Goal: Task Accomplishment & Management: Manage account settings

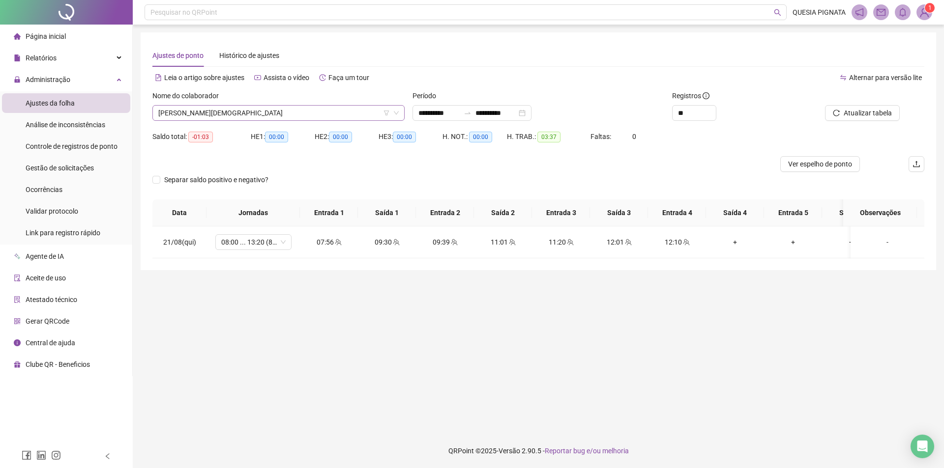
click at [183, 116] on span "[PERSON_NAME][DEMOGRAPHIC_DATA]" at bounding box center [278, 113] width 240 height 15
type input "*****"
click at [192, 140] on div "[PERSON_NAME]" at bounding box center [278, 133] width 248 height 16
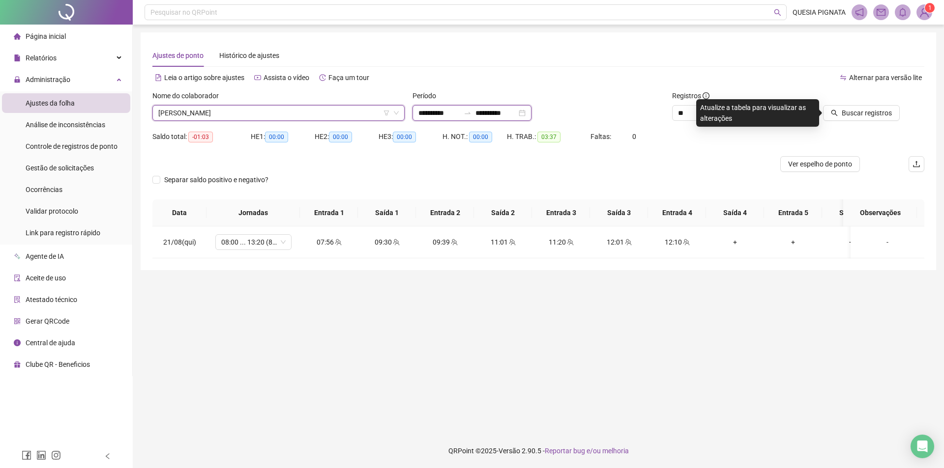
click at [432, 111] on input "**********" at bounding box center [438, 113] width 41 height 11
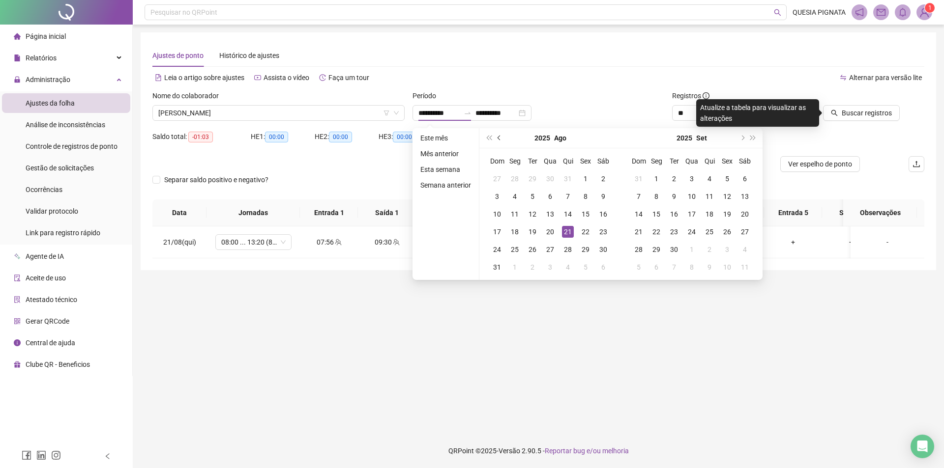
click at [497, 139] on button "prev-year" at bounding box center [499, 138] width 11 height 20
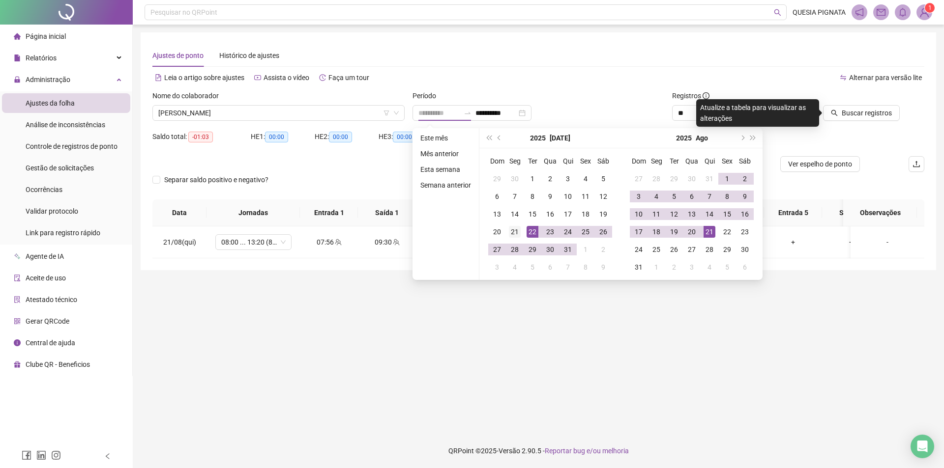
type input "**********"
drag, startPoint x: 515, startPoint y: 232, endPoint x: 563, endPoint y: 231, distance: 47.2
click at [517, 231] on div "21" at bounding box center [515, 232] width 12 height 12
type input "**********"
click at [692, 229] on div "20" at bounding box center [692, 232] width 12 height 12
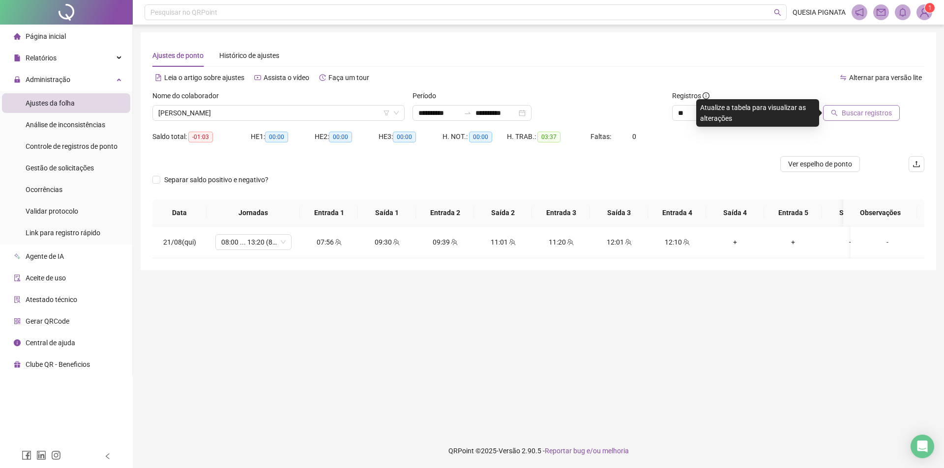
click at [844, 111] on span "Buscar registros" at bounding box center [866, 113] width 50 height 11
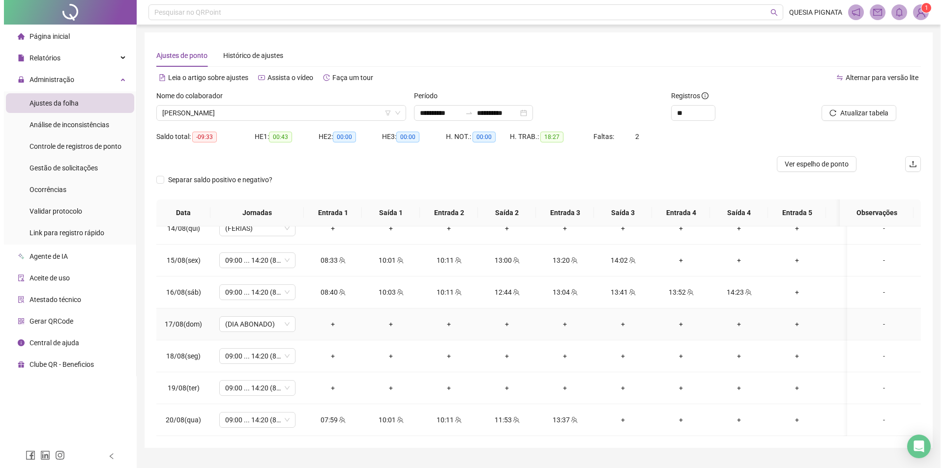
scroll to position [788, 0]
click at [836, 106] on button "Atualizar tabela" at bounding box center [854, 113] width 75 height 16
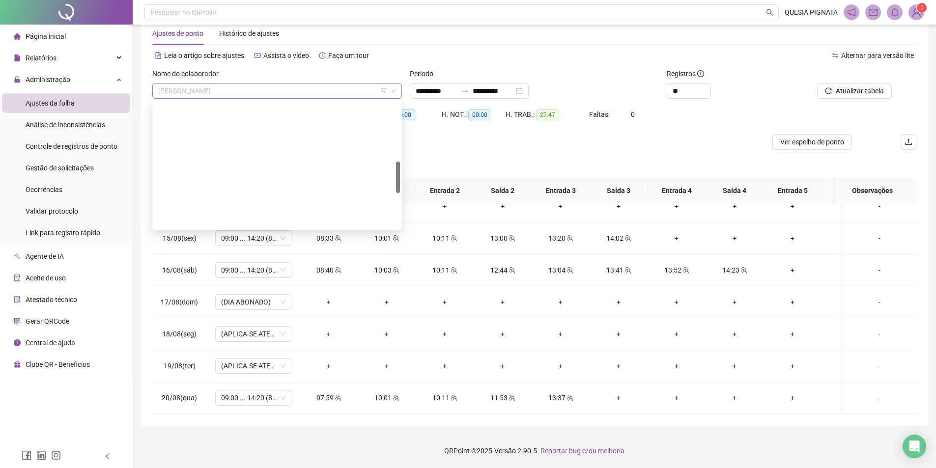
click at [264, 95] on span "[PERSON_NAME]" at bounding box center [277, 91] width 238 height 15
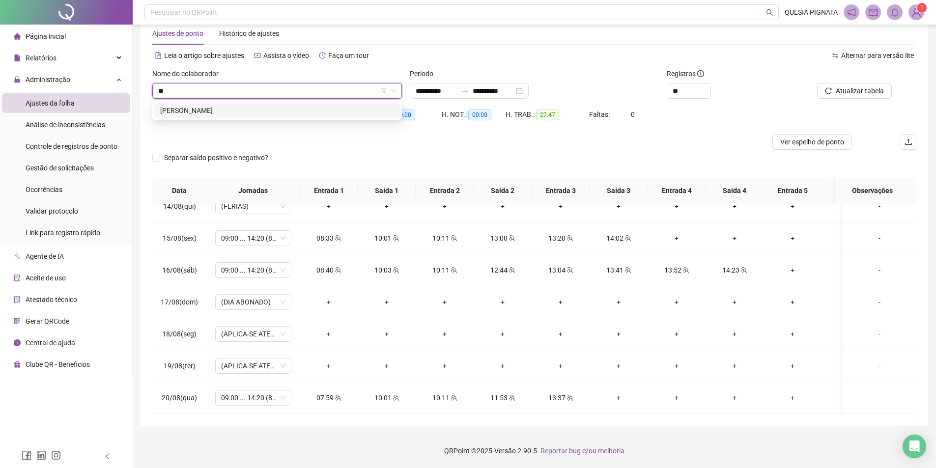
scroll to position [0, 0]
type input "*****"
click at [271, 111] on div "[PERSON_NAME]" at bounding box center [277, 110] width 234 height 11
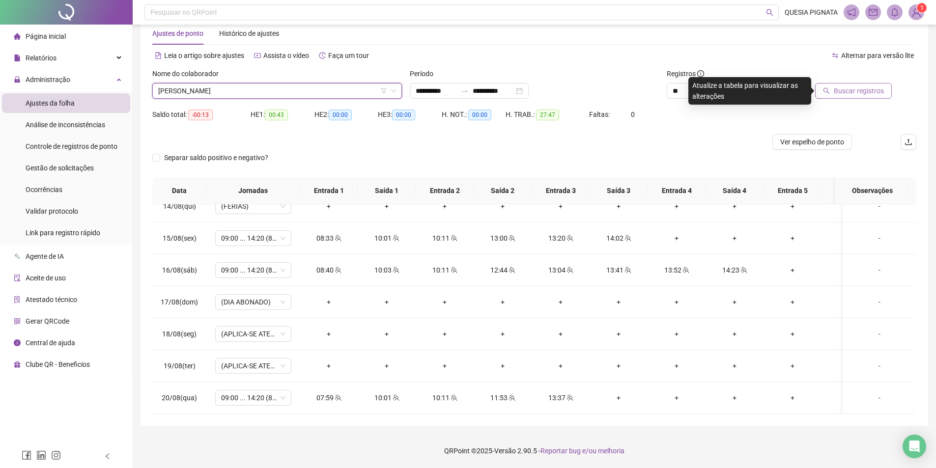
click at [862, 86] on span "Buscar registros" at bounding box center [859, 91] width 50 height 11
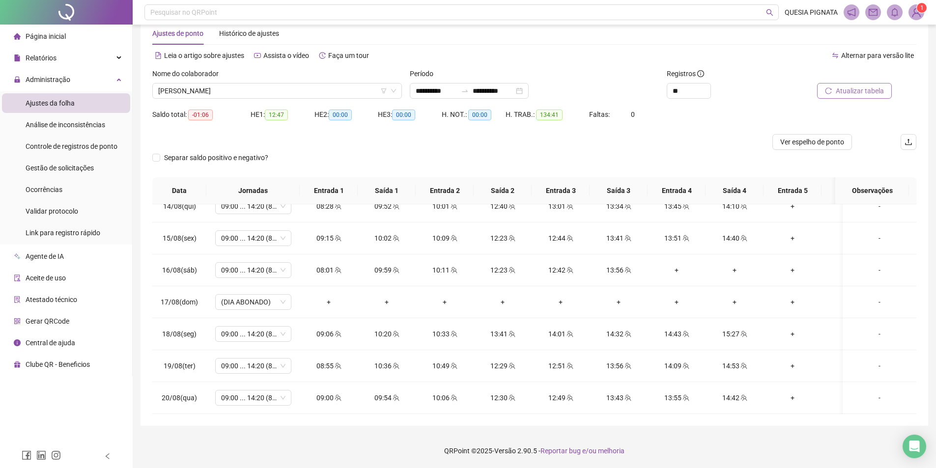
click at [868, 89] on span "Atualizar tabela" at bounding box center [860, 91] width 48 height 11
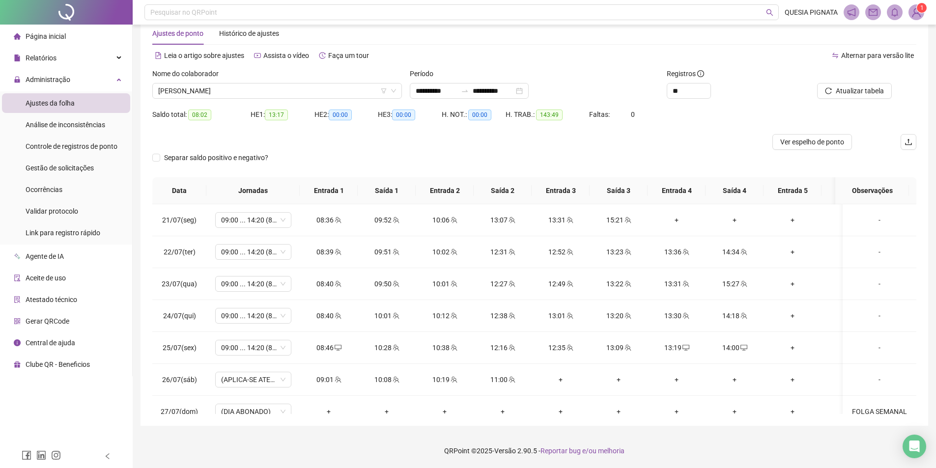
click at [702, 159] on div "Separar saldo positivo e negativo?" at bounding box center [534, 164] width 764 height 28
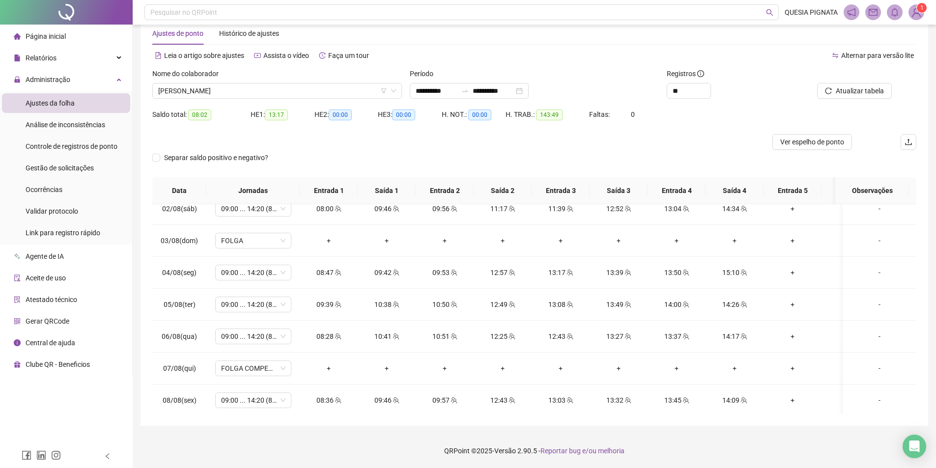
scroll to position [788, 0]
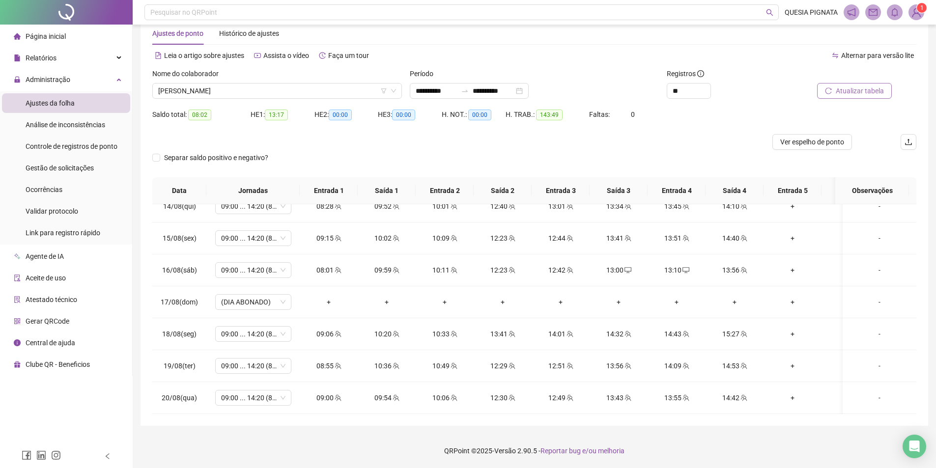
click at [839, 89] on span "Atualizar tabela" at bounding box center [860, 91] width 48 height 11
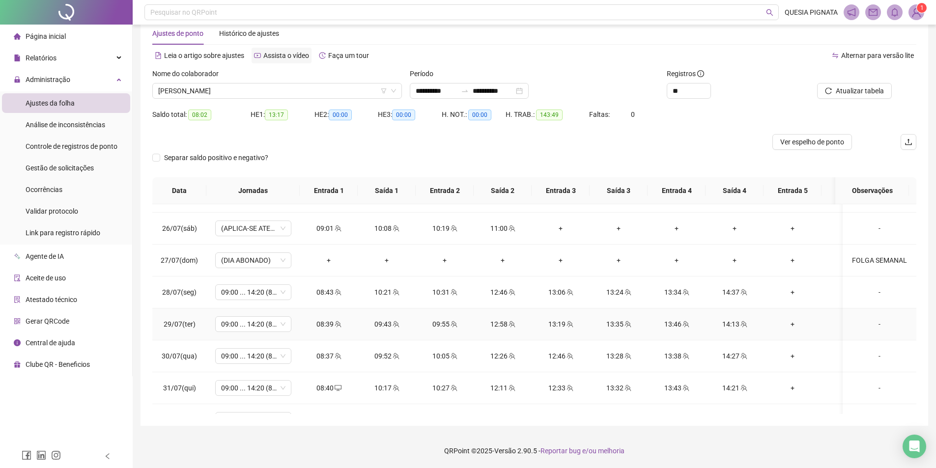
scroll to position [149, 0]
click at [265, 90] on span "[PERSON_NAME]" at bounding box center [277, 91] width 238 height 15
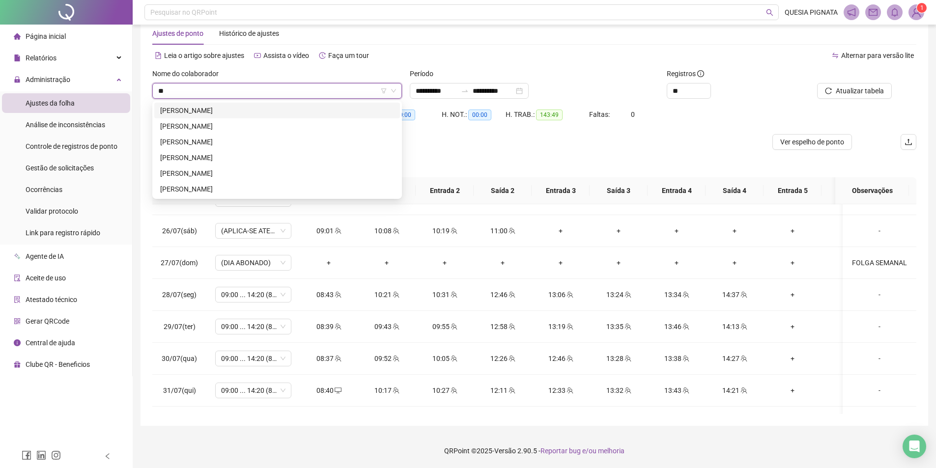
scroll to position [0, 0]
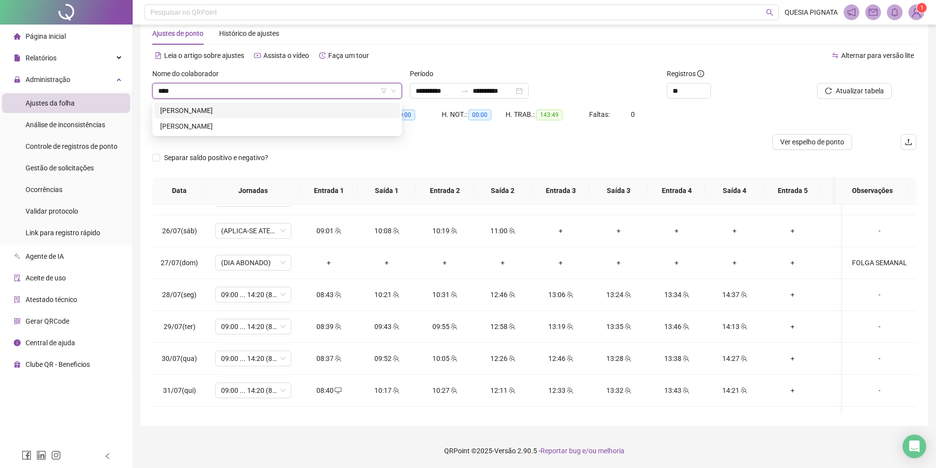
type input "*****"
click at [277, 113] on div "[PERSON_NAME]" at bounding box center [277, 110] width 234 height 11
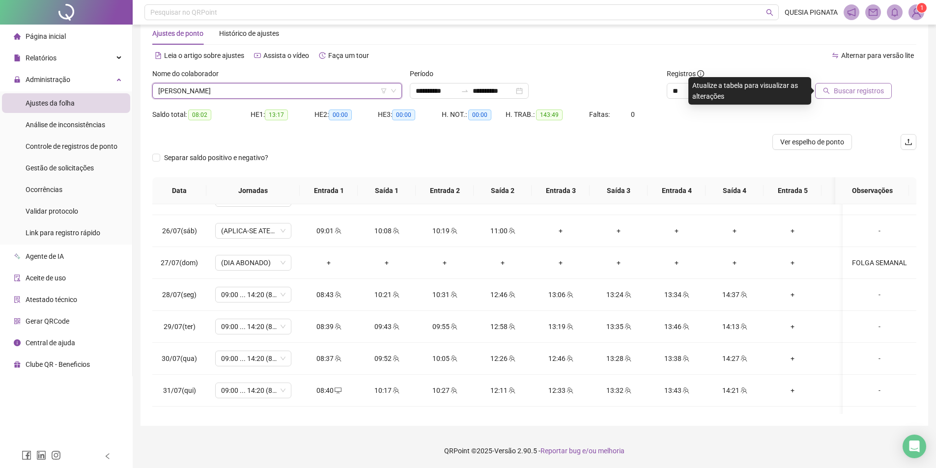
click at [852, 89] on span "Buscar registros" at bounding box center [859, 91] width 50 height 11
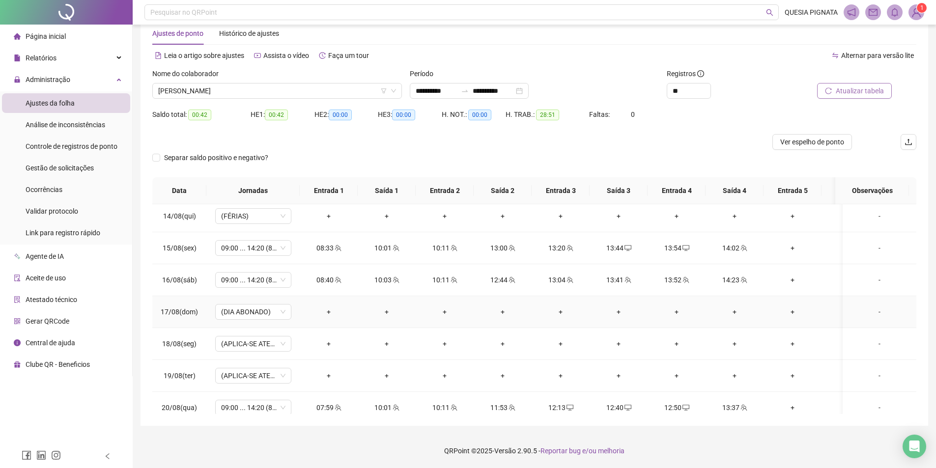
scroll to position [788, 0]
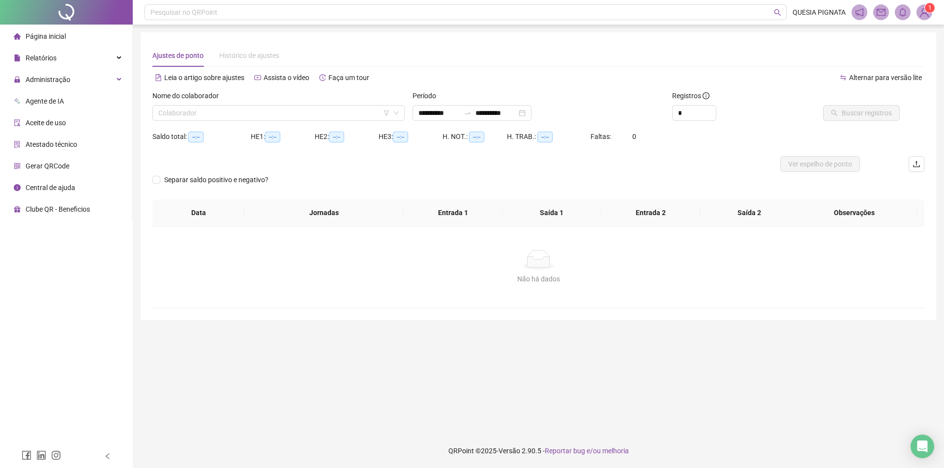
type input "**********"
click at [286, 119] on input "search" at bounding box center [273, 113] width 231 height 15
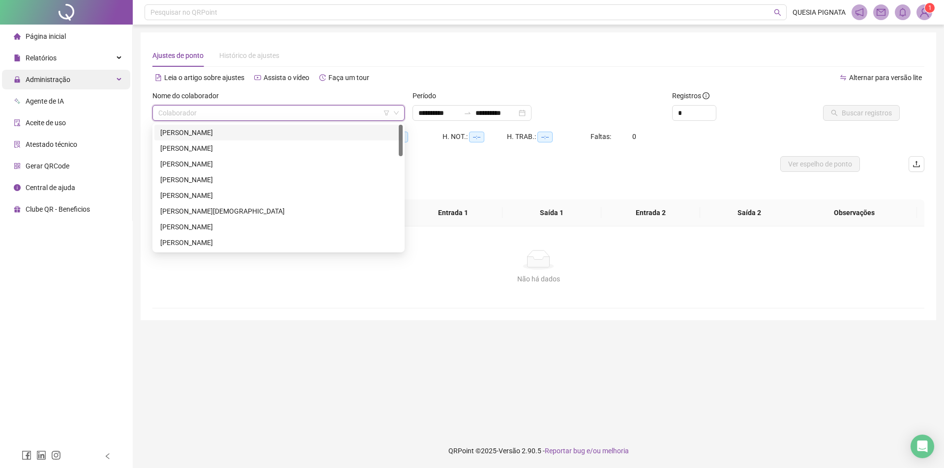
click at [69, 81] on div "Administração" at bounding box center [66, 80] width 128 height 20
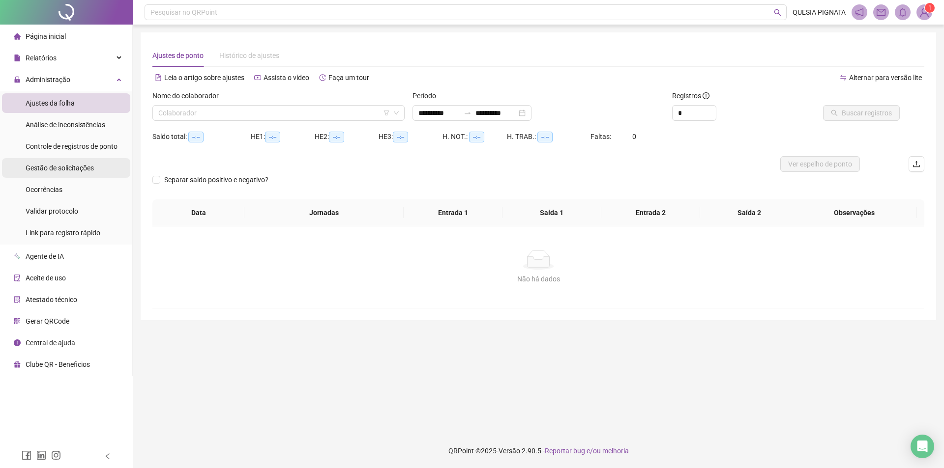
click at [55, 169] on span "Gestão de solicitações" at bounding box center [60, 168] width 68 height 8
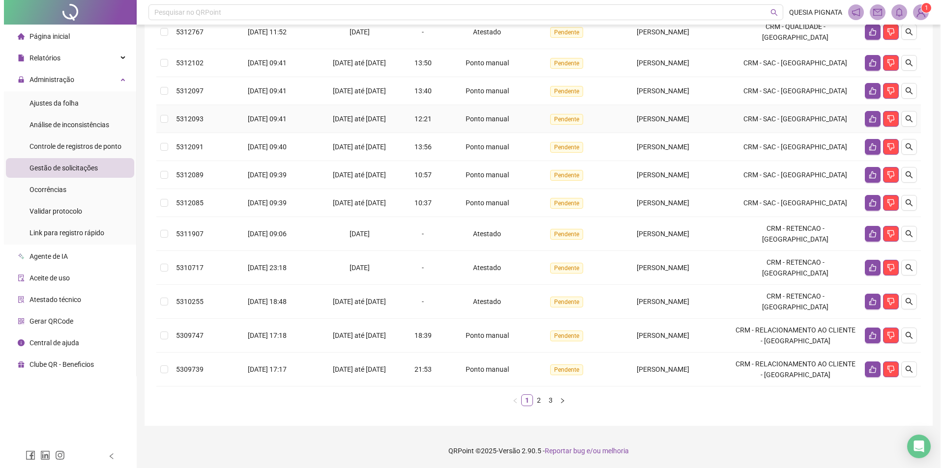
scroll to position [178, 0]
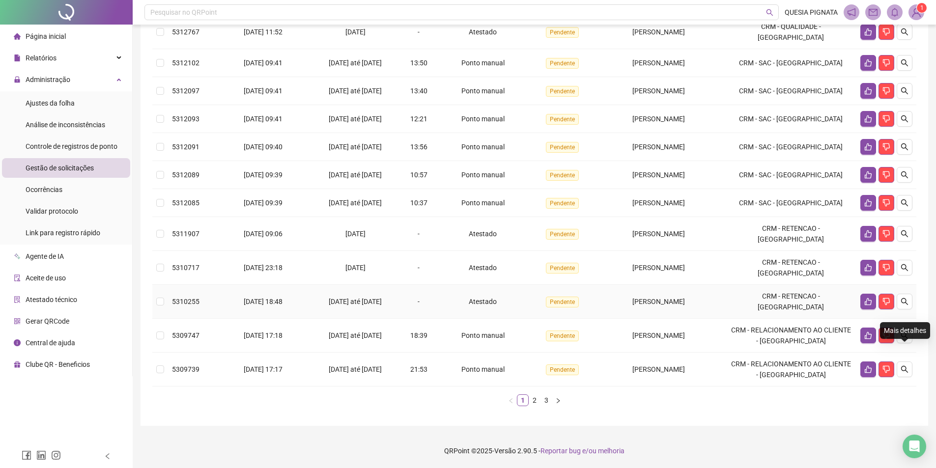
click at [913, 299] on td at bounding box center [887, 302] width 60 height 34
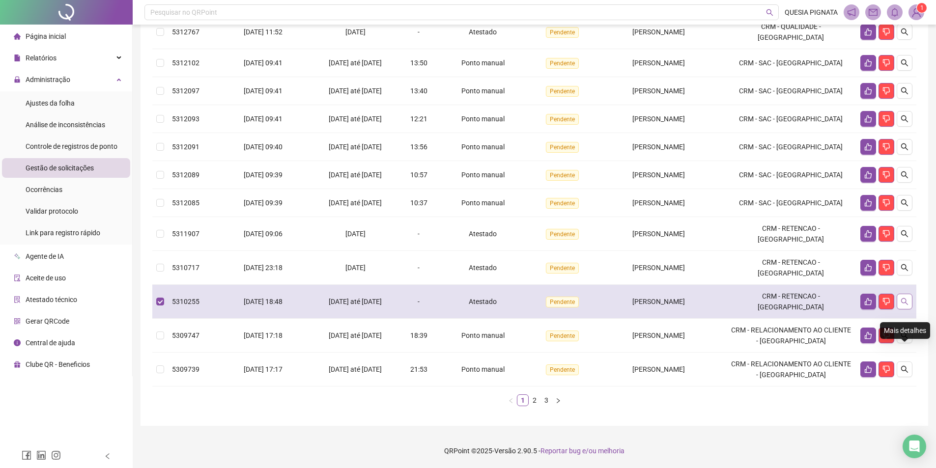
click at [910, 301] on button "button" at bounding box center [905, 302] width 16 height 16
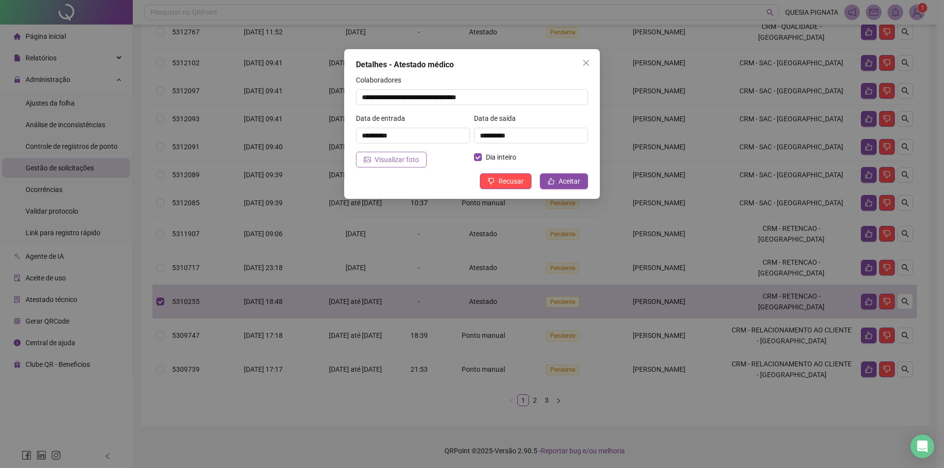
click at [403, 164] on span "Visualizar foto" at bounding box center [396, 159] width 44 height 11
click at [569, 178] on span "Aceitar" at bounding box center [569, 181] width 22 height 11
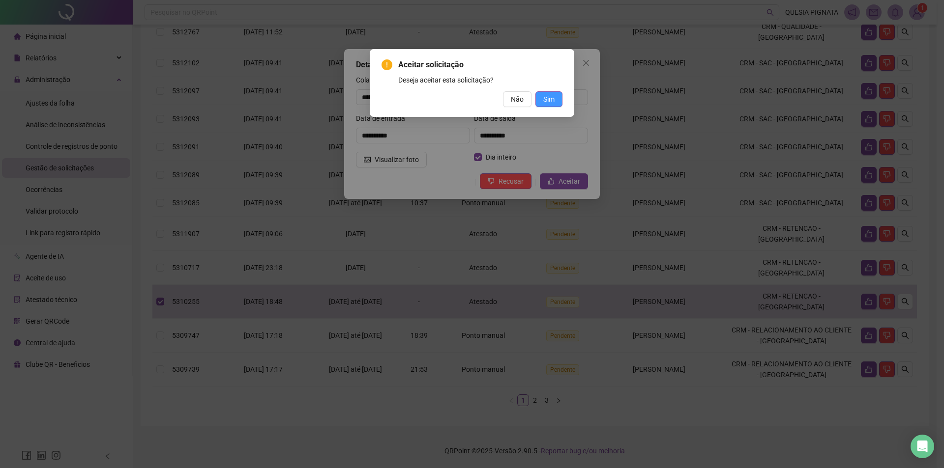
click at [552, 99] on span "Sim" at bounding box center [548, 99] width 11 height 11
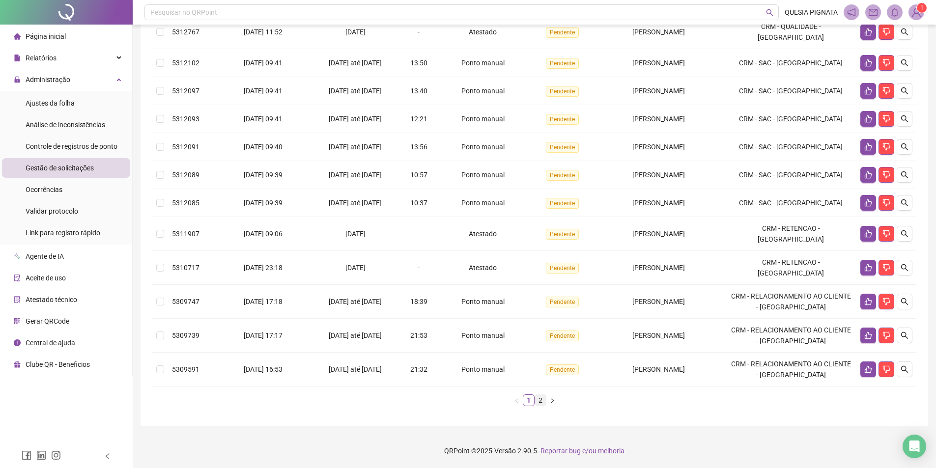
click at [538, 401] on link "2" at bounding box center [540, 400] width 11 height 11
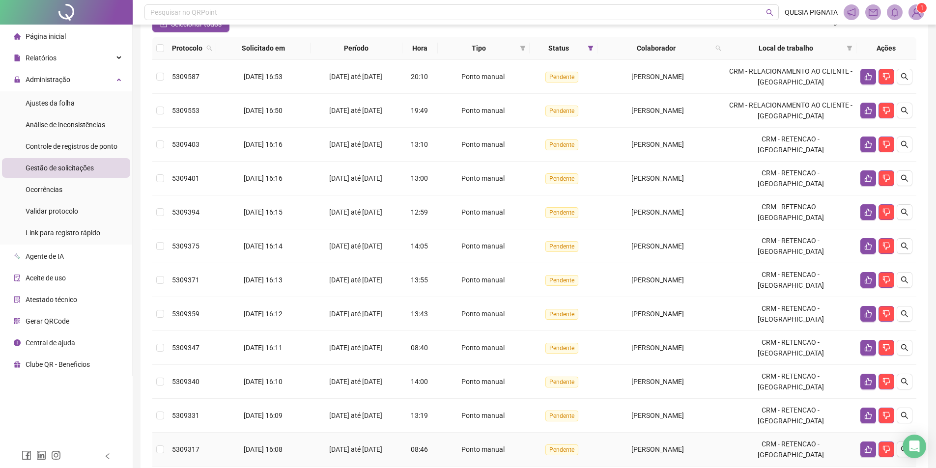
scroll to position [80, 0]
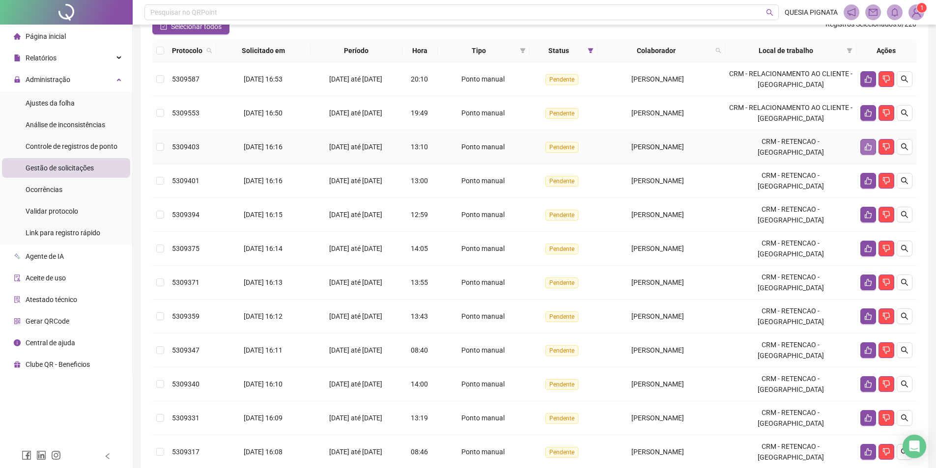
click at [870, 151] on icon "like" at bounding box center [868, 147] width 8 height 8
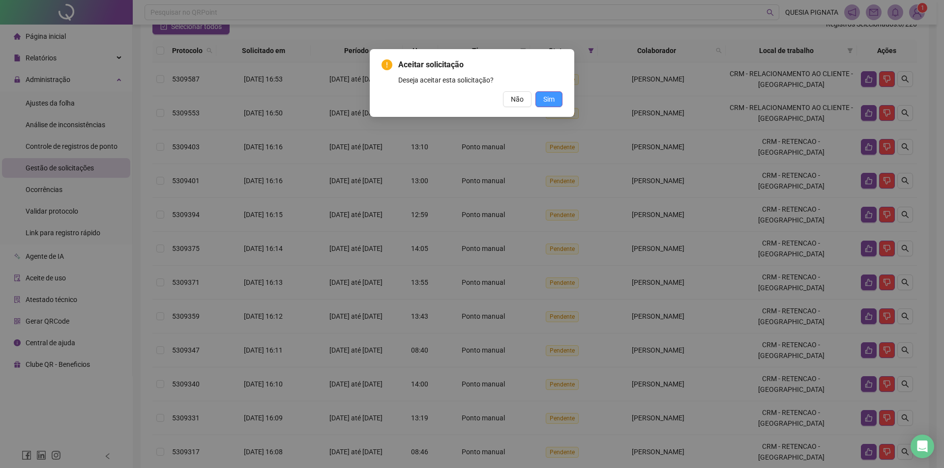
click at [551, 96] on span "Sim" at bounding box center [548, 99] width 11 height 11
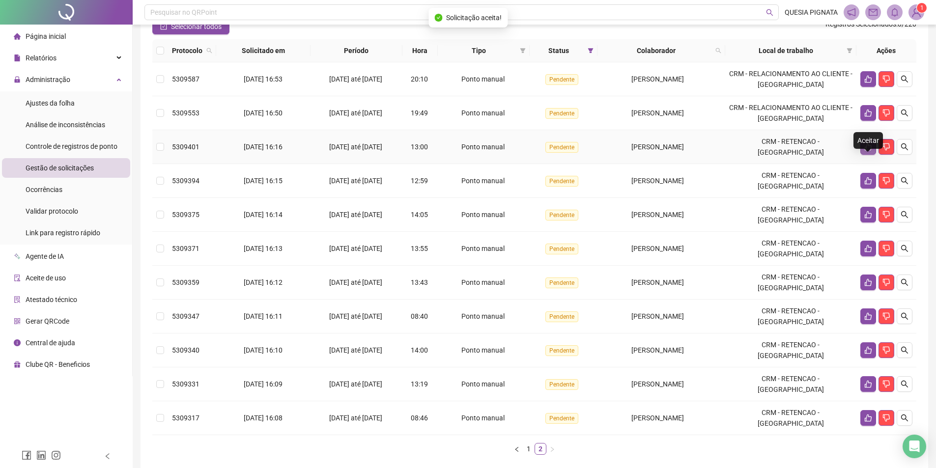
click at [866, 151] on icon "like" at bounding box center [868, 146] width 7 height 7
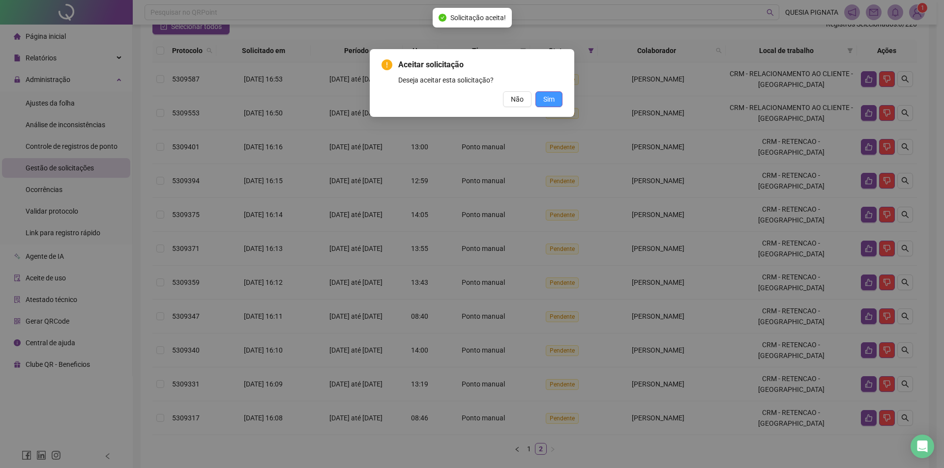
click at [542, 102] on button "Sim" at bounding box center [548, 99] width 27 height 16
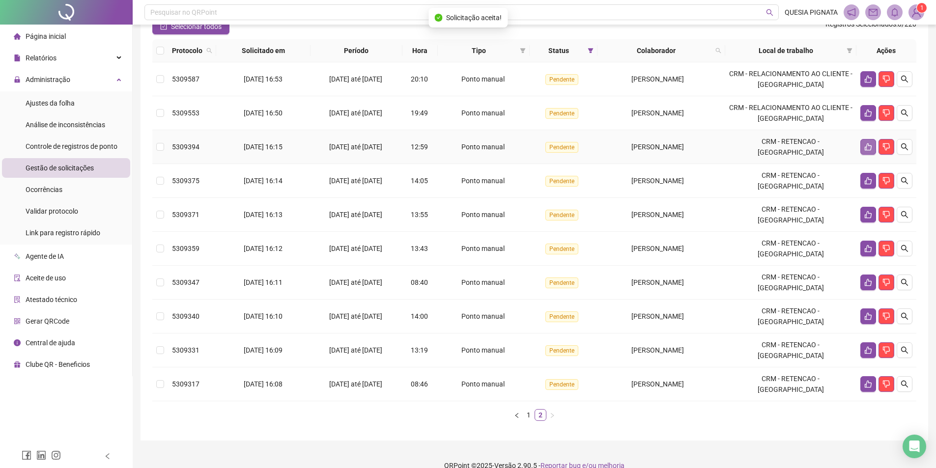
click at [870, 151] on icon "like" at bounding box center [868, 147] width 8 height 8
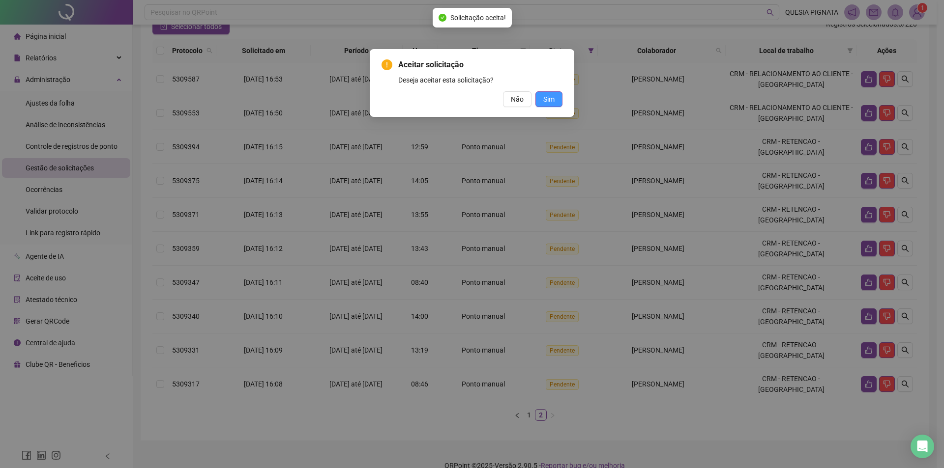
click at [551, 97] on span "Sim" at bounding box center [548, 99] width 11 height 11
click at [548, 99] on span "Sim" at bounding box center [548, 99] width 11 height 11
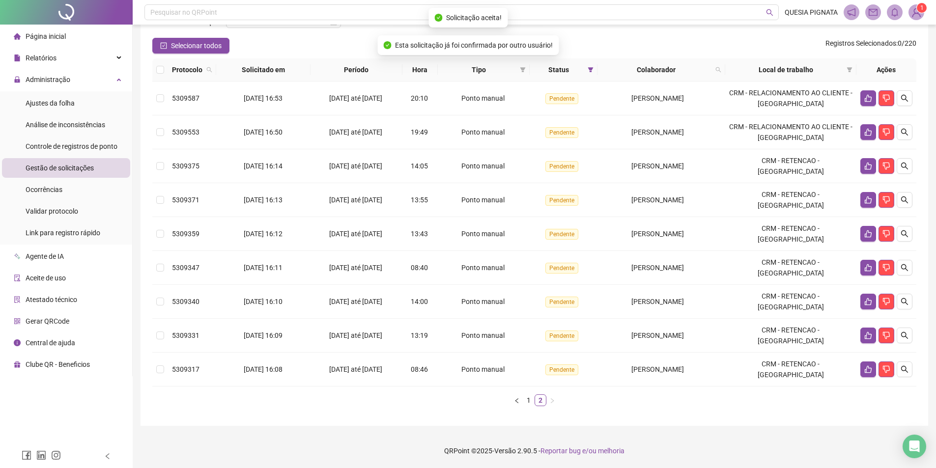
scroll to position [76, 0]
click at [863, 169] on button "button" at bounding box center [868, 166] width 16 height 16
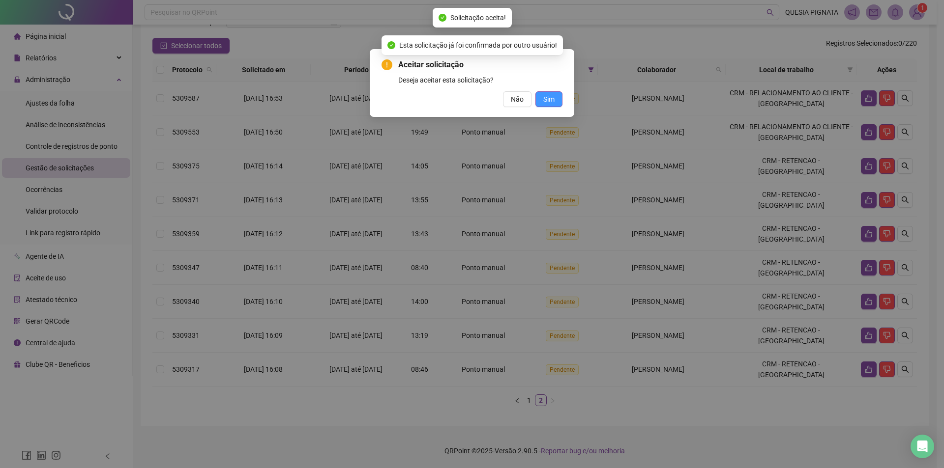
click at [553, 102] on span "Sim" at bounding box center [548, 99] width 11 height 11
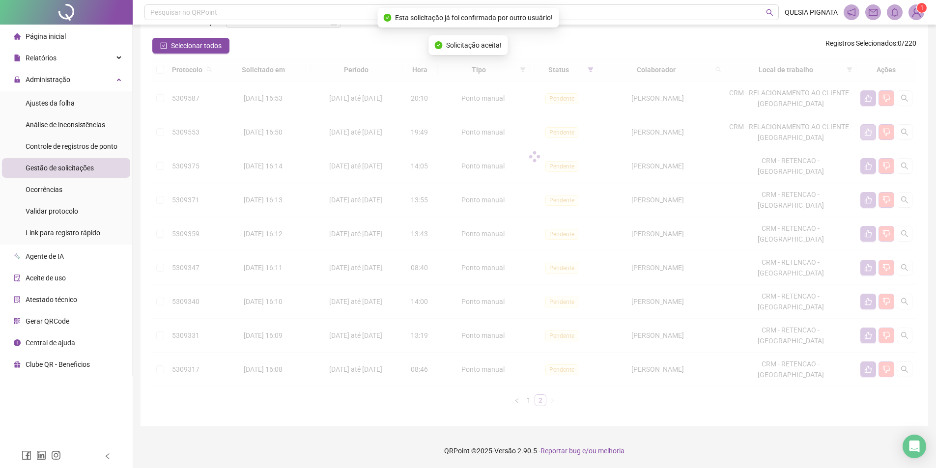
scroll to position [42, 0]
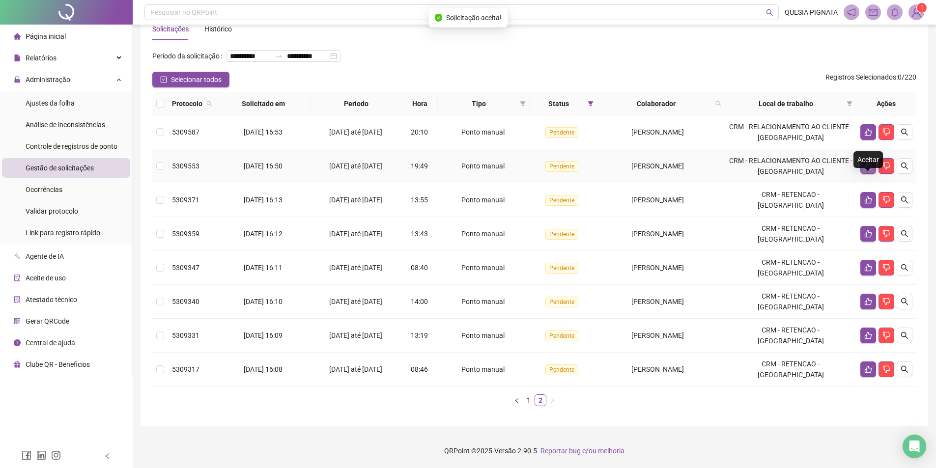
click at [870, 166] on icon "like" at bounding box center [868, 166] width 8 height 8
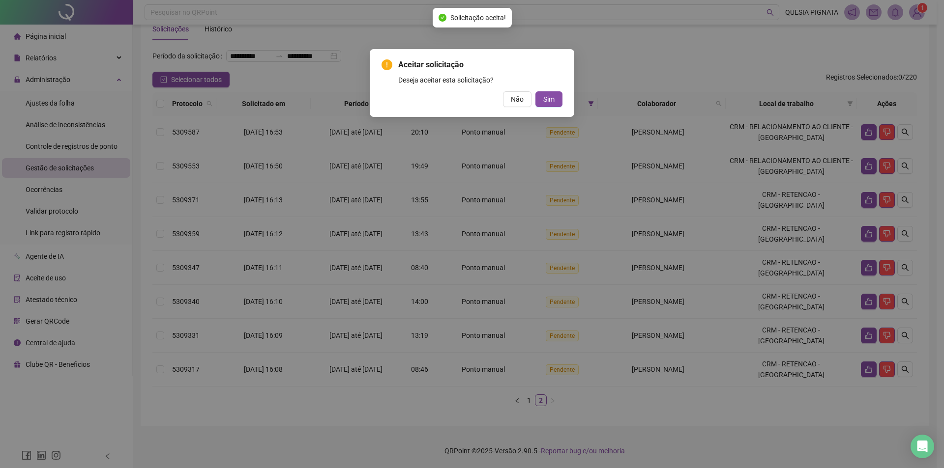
click at [643, 215] on div "Aceitar solicitação Deseja aceitar esta solicitação? Não Sim" at bounding box center [472, 234] width 944 height 468
click at [520, 97] on span "Não" at bounding box center [517, 99] width 13 height 11
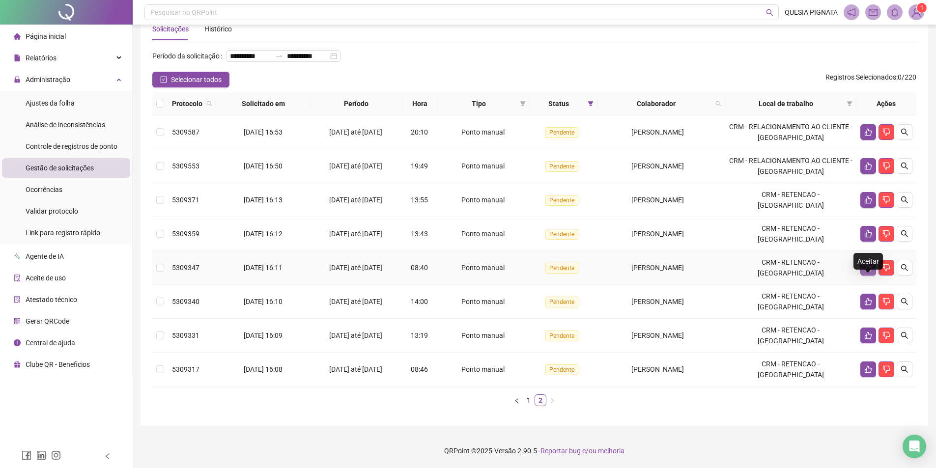
click at [864, 270] on icon "like" at bounding box center [868, 268] width 8 height 8
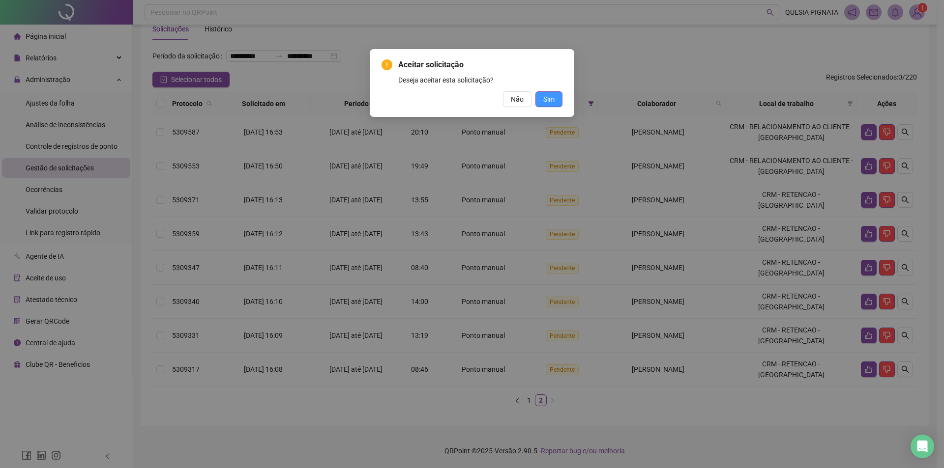
click at [559, 96] on button "Sim" at bounding box center [548, 99] width 27 height 16
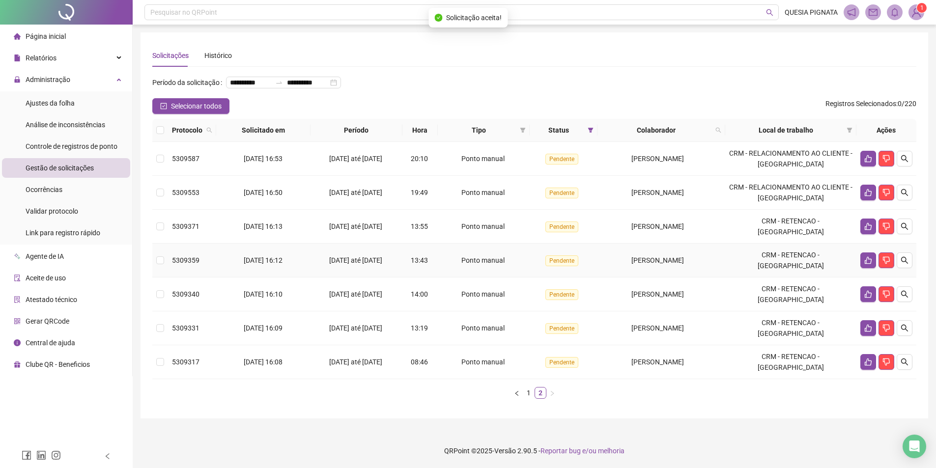
scroll to position [8, 0]
click at [870, 264] on icon "like" at bounding box center [868, 261] width 8 height 8
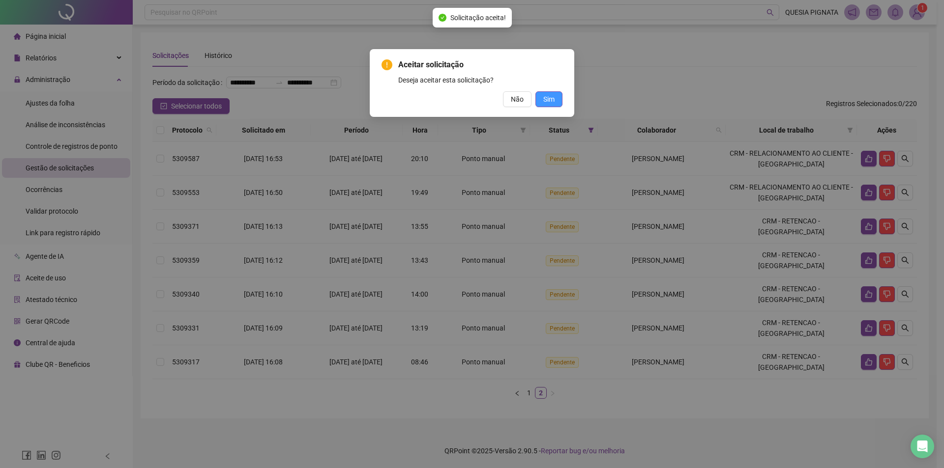
click at [545, 101] on span "Sim" at bounding box center [548, 99] width 11 height 11
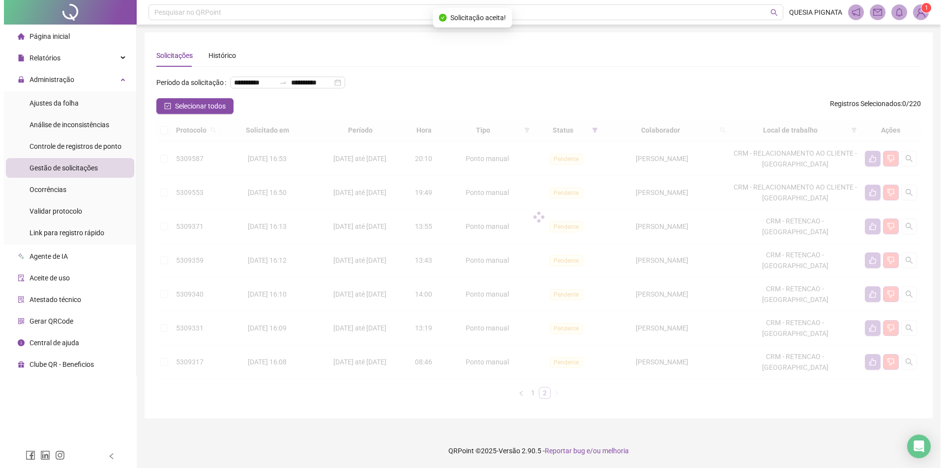
scroll to position [0, 0]
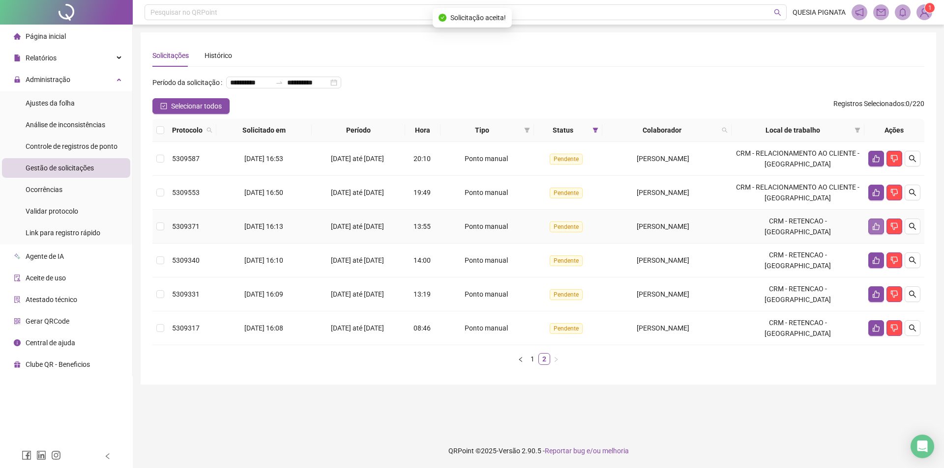
click at [872, 230] on icon "like" at bounding box center [875, 226] width 7 height 7
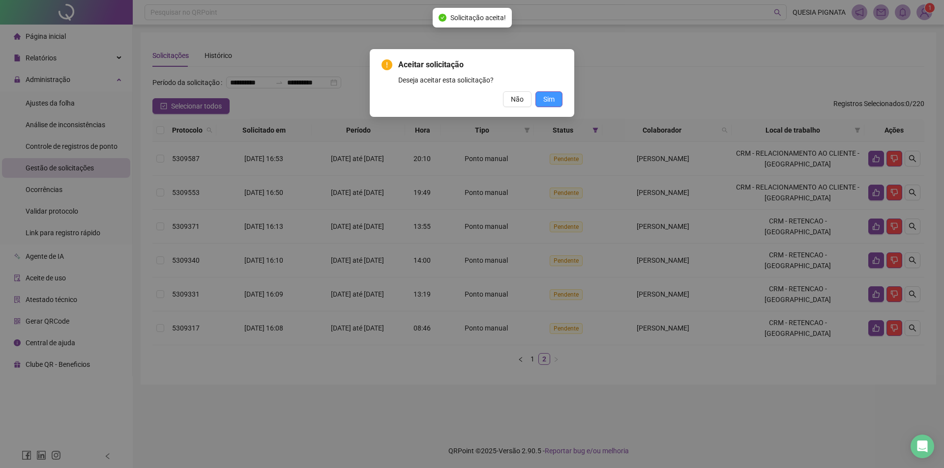
click at [553, 102] on span "Sim" at bounding box center [548, 99] width 11 height 11
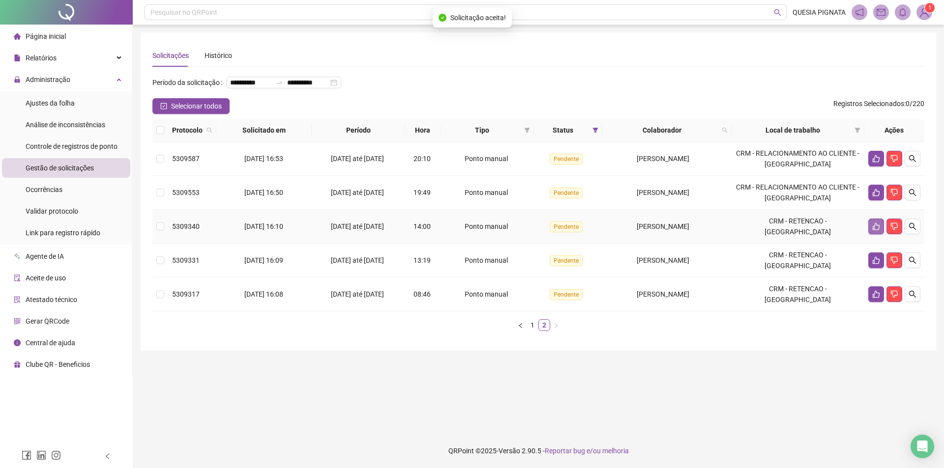
click at [876, 230] on icon "like" at bounding box center [876, 227] width 8 height 8
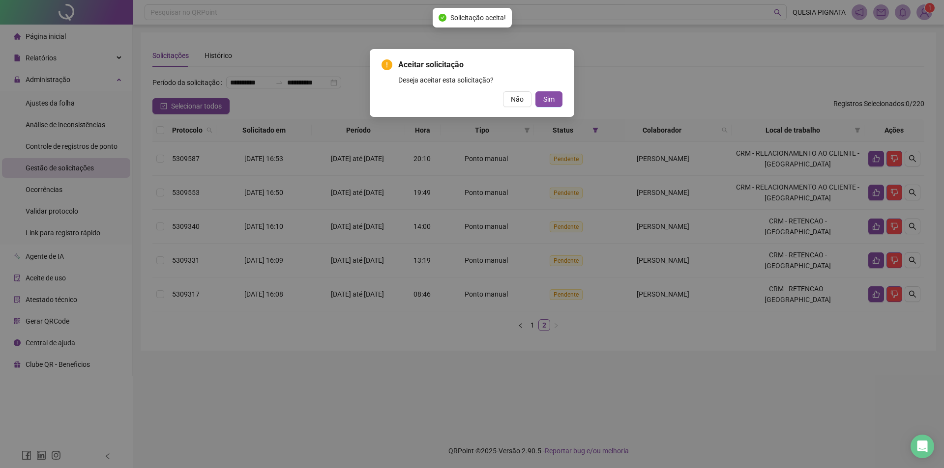
click at [547, 107] on div "Aceitar solicitação Deseja aceitar esta solicitação? Não Sim" at bounding box center [472, 83] width 204 height 68
click at [548, 97] on span "Sim" at bounding box center [548, 99] width 11 height 11
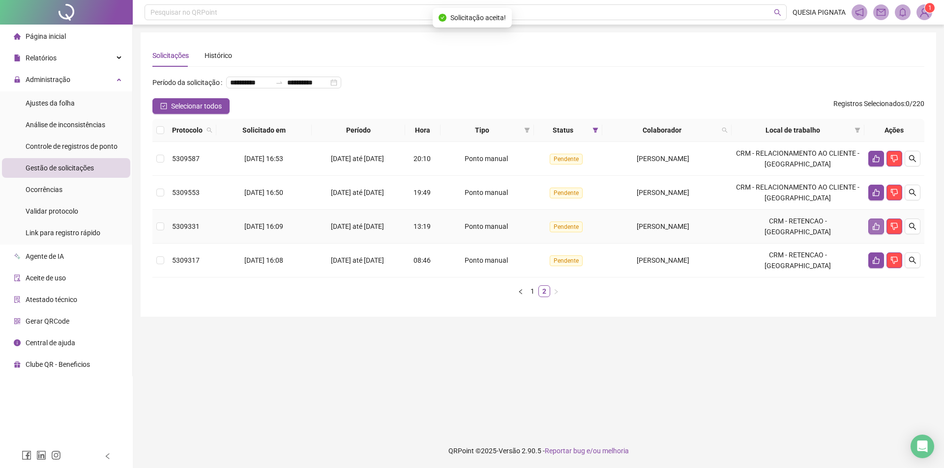
click at [876, 230] on icon "like" at bounding box center [876, 227] width 8 height 8
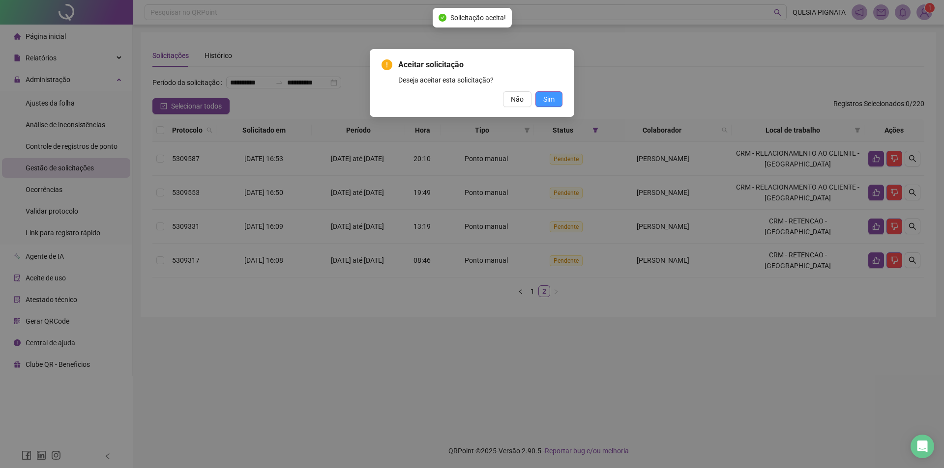
click at [545, 96] on span "Sim" at bounding box center [548, 99] width 11 height 11
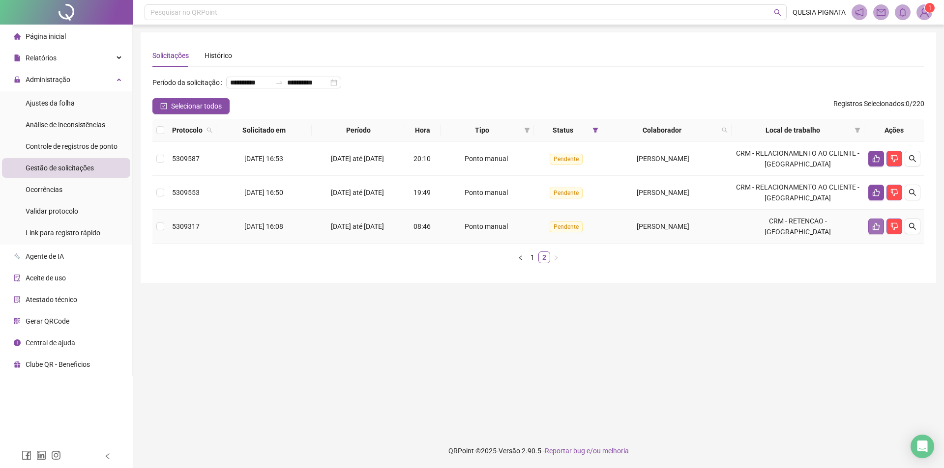
click at [878, 230] on icon "like" at bounding box center [876, 227] width 8 height 8
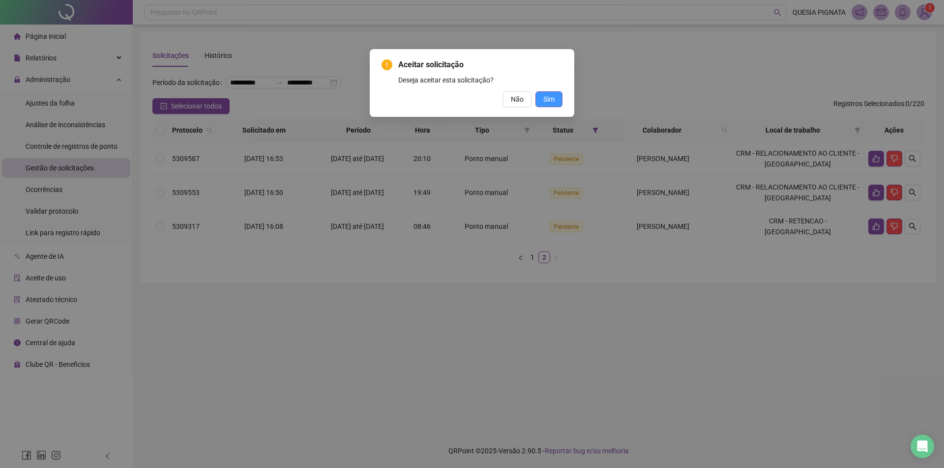
click at [547, 98] on span "Sim" at bounding box center [548, 99] width 11 height 11
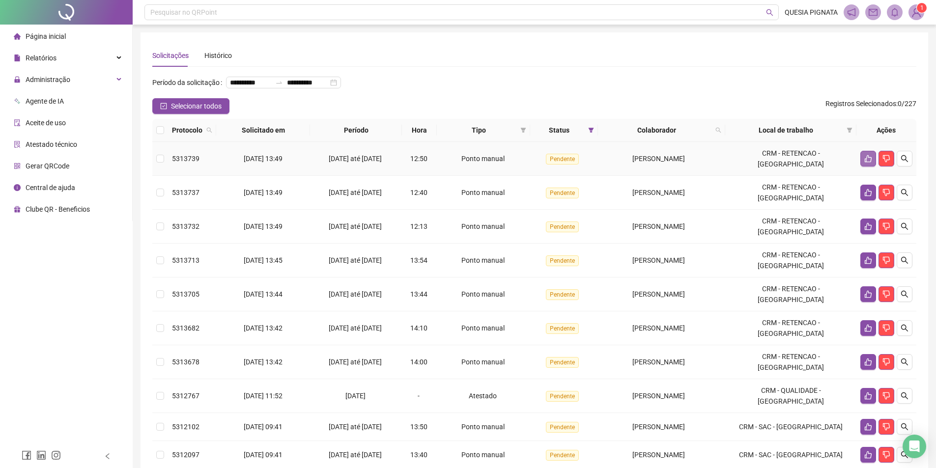
click at [864, 163] on icon "like" at bounding box center [868, 159] width 8 height 8
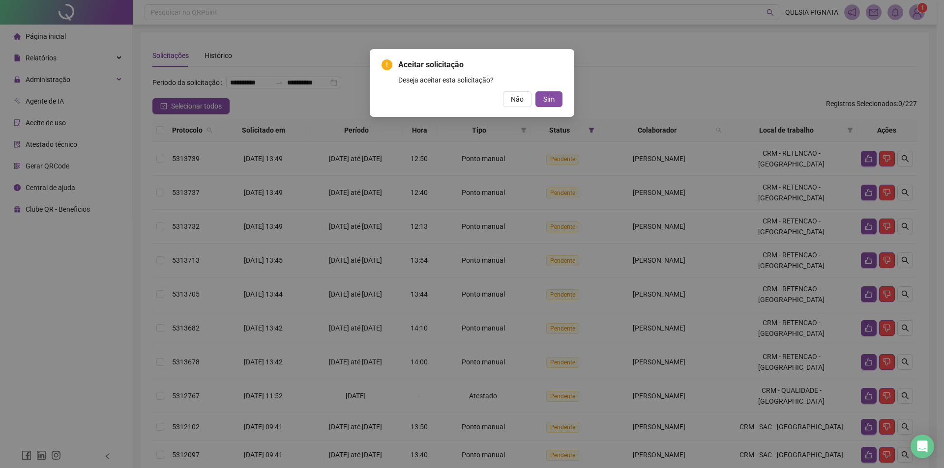
drag, startPoint x: 551, startPoint y: 101, endPoint x: 546, endPoint y: 127, distance: 26.5
click at [551, 100] on span "Sim" at bounding box center [548, 99] width 11 height 11
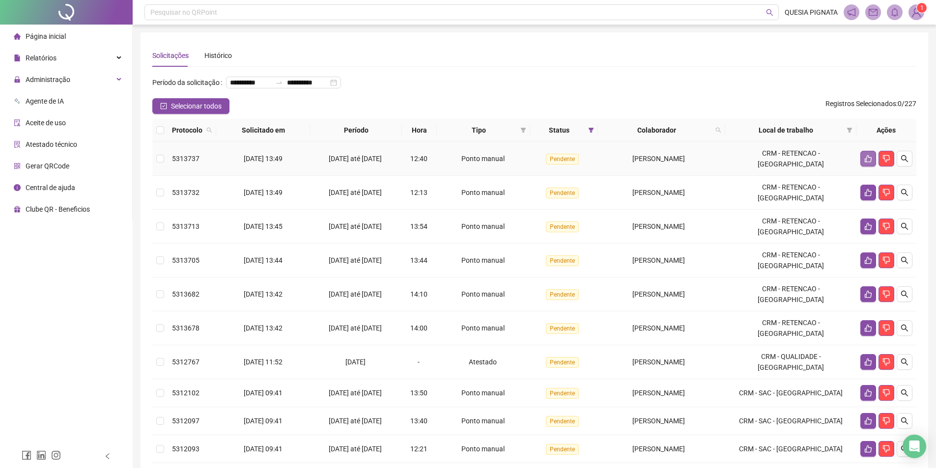
click at [867, 163] on icon "like" at bounding box center [868, 158] width 7 height 7
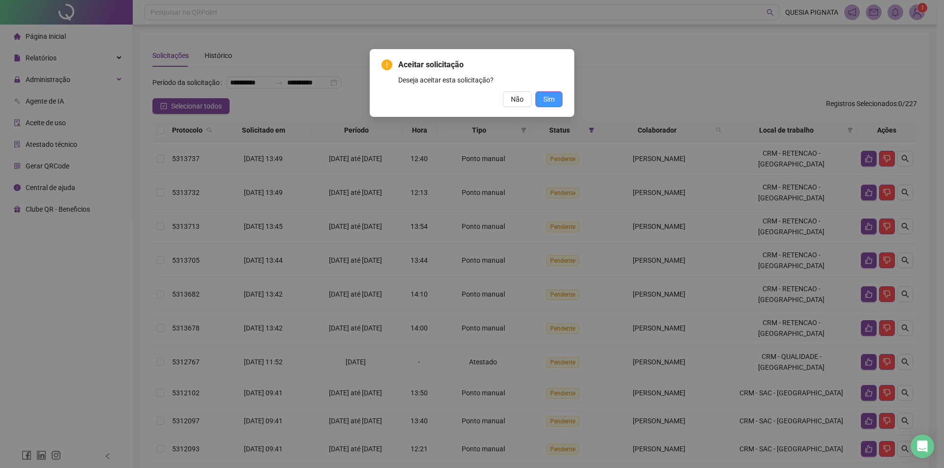
click at [549, 106] on button "Sim" at bounding box center [548, 99] width 27 height 16
click at [552, 98] on span "Sim" at bounding box center [548, 99] width 11 height 11
click at [559, 104] on button "Sim" at bounding box center [548, 99] width 27 height 16
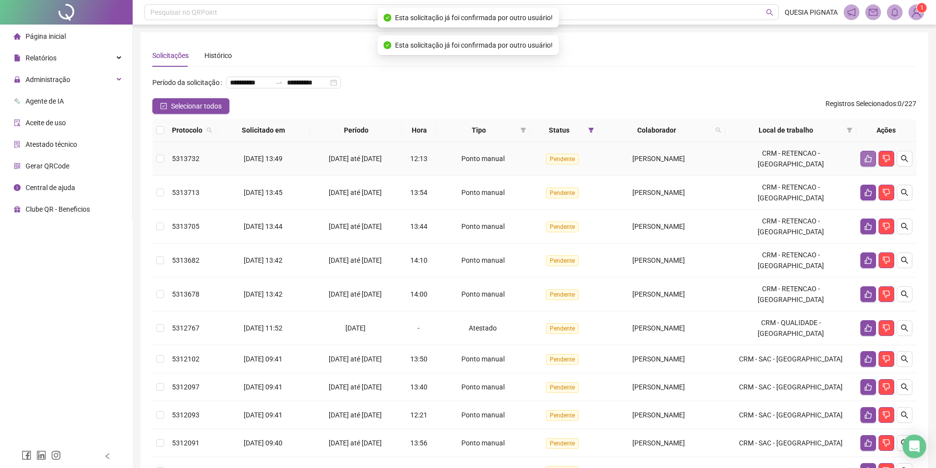
click at [865, 163] on icon "like" at bounding box center [868, 158] width 7 height 7
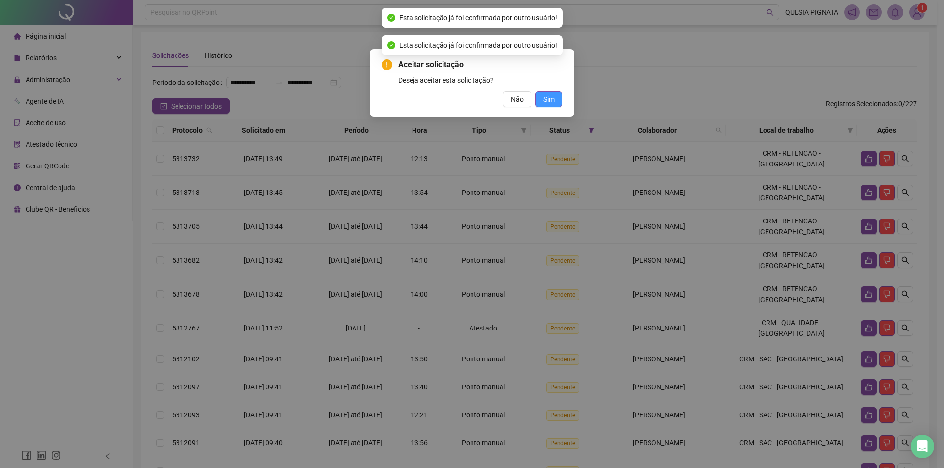
click at [556, 97] on button "Sim" at bounding box center [548, 99] width 27 height 16
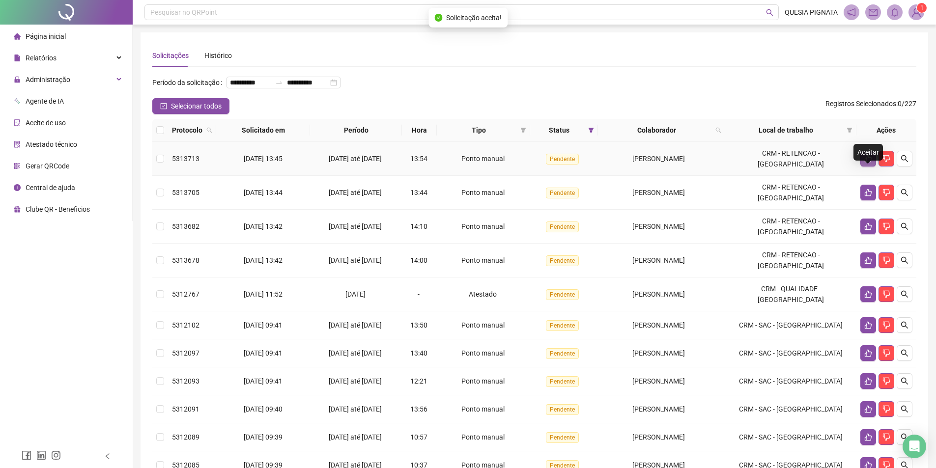
click at [870, 163] on icon "like" at bounding box center [868, 159] width 8 height 8
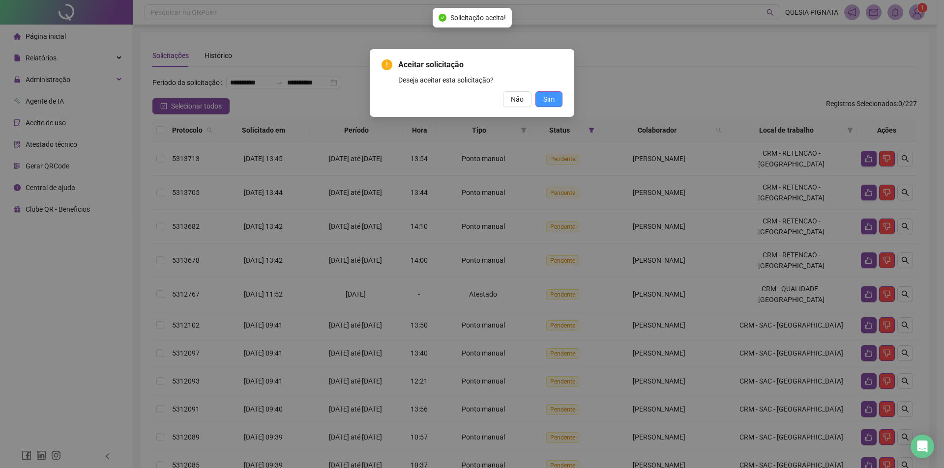
click at [548, 93] on button "Sim" at bounding box center [548, 99] width 27 height 16
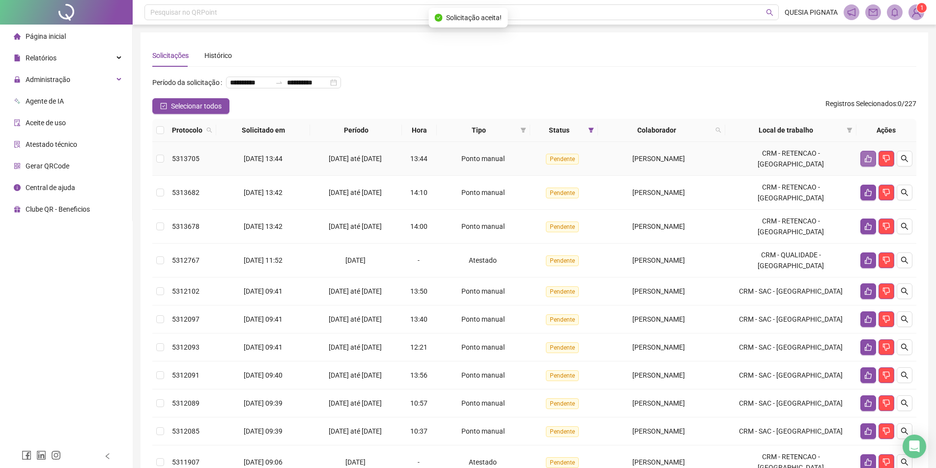
click at [864, 163] on icon "like" at bounding box center [868, 159] width 8 height 8
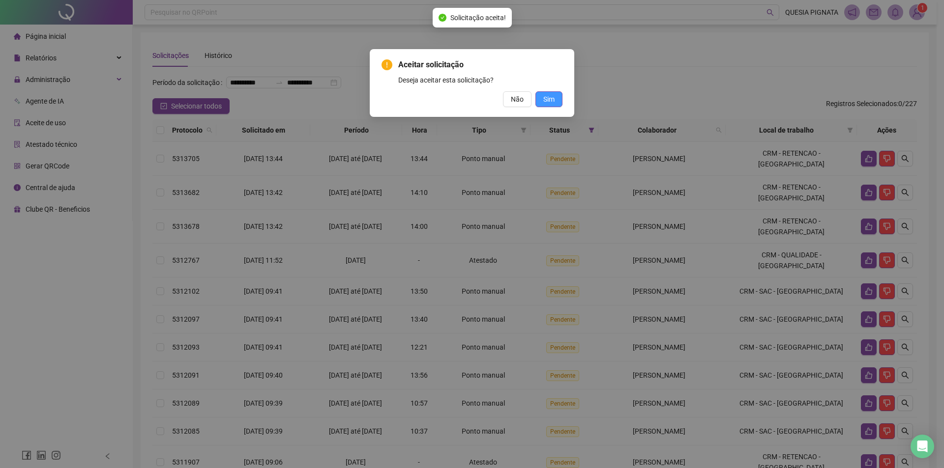
click at [547, 101] on span "Sim" at bounding box center [548, 99] width 11 height 11
